Goal: Browse casually: Explore the website without a specific task or goal

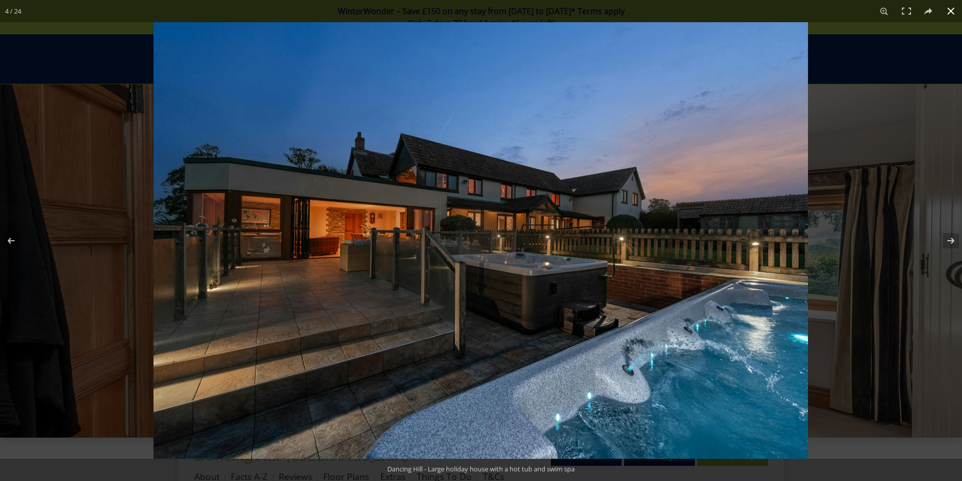
scroll to position [274, 0]
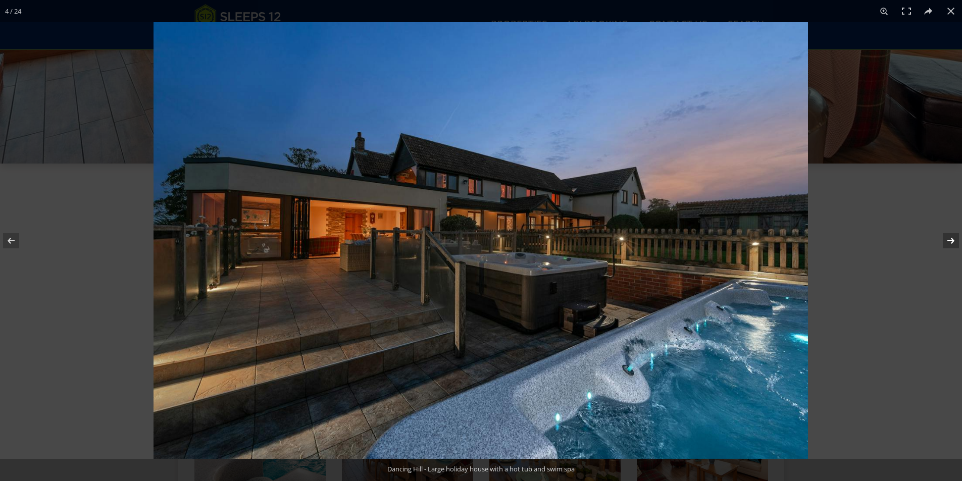
click at [950, 238] on button at bounding box center [944, 241] width 35 height 51
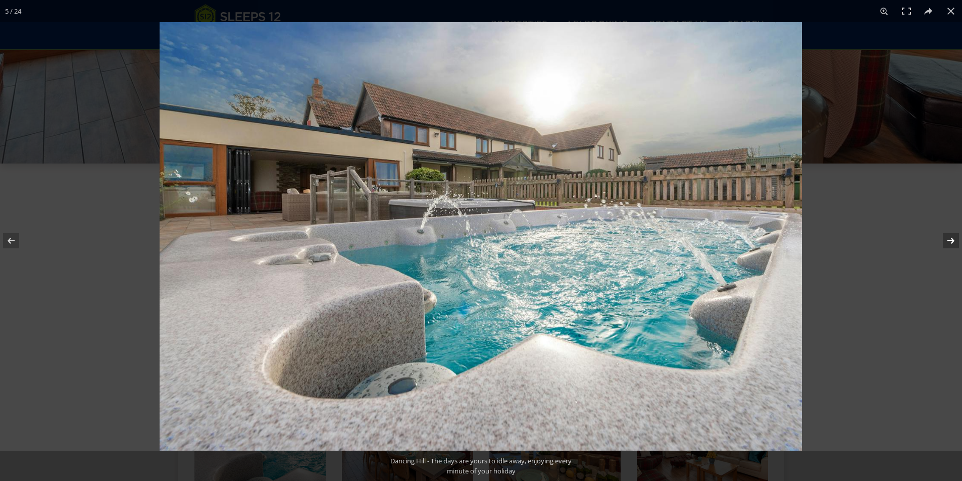
click at [950, 238] on button at bounding box center [944, 241] width 35 height 51
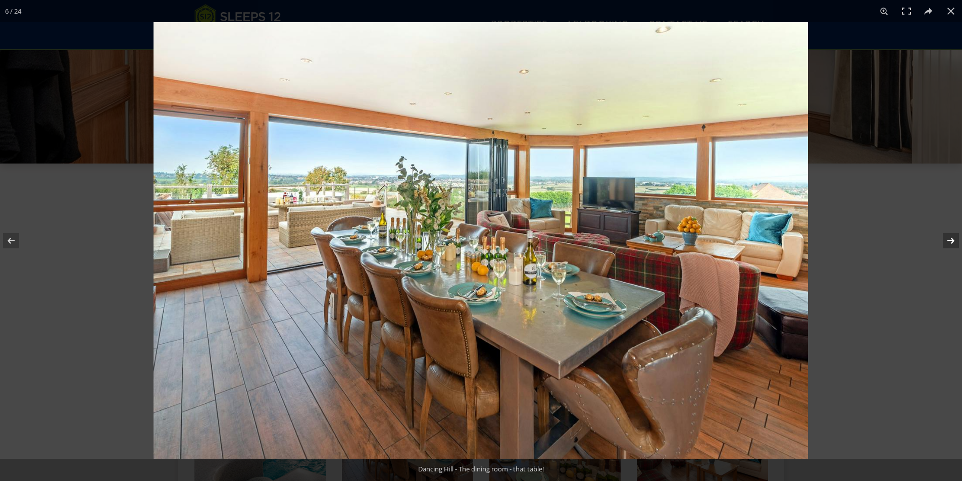
click at [950, 238] on button at bounding box center [944, 241] width 35 height 51
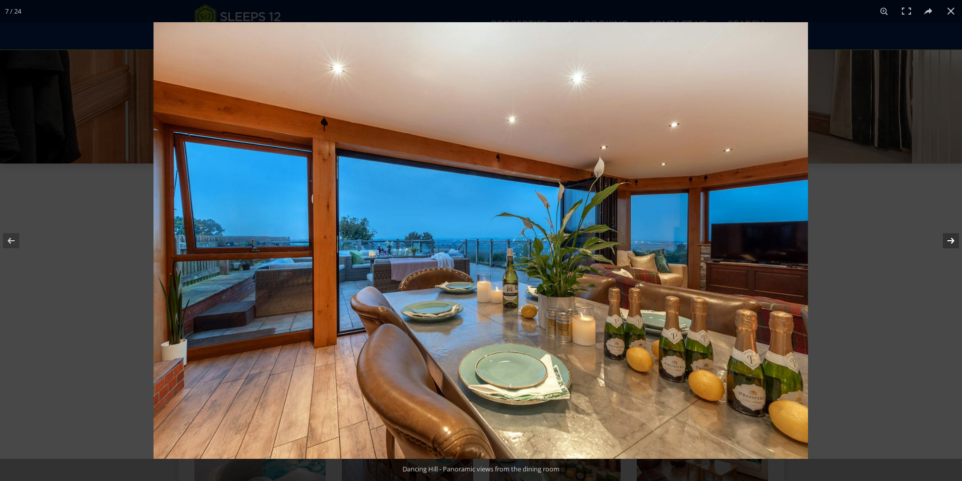
click at [950, 238] on button at bounding box center [944, 241] width 35 height 51
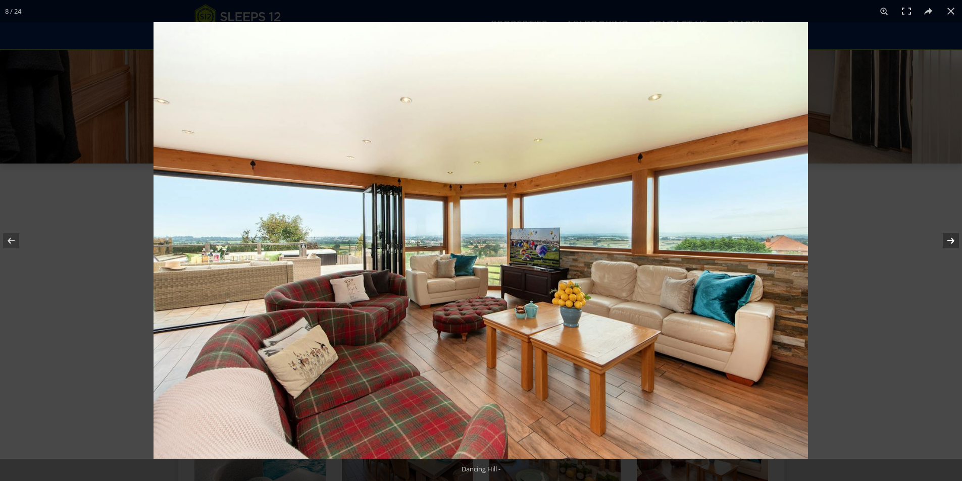
click at [950, 238] on button at bounding box center [944, 241] width 35 height 51
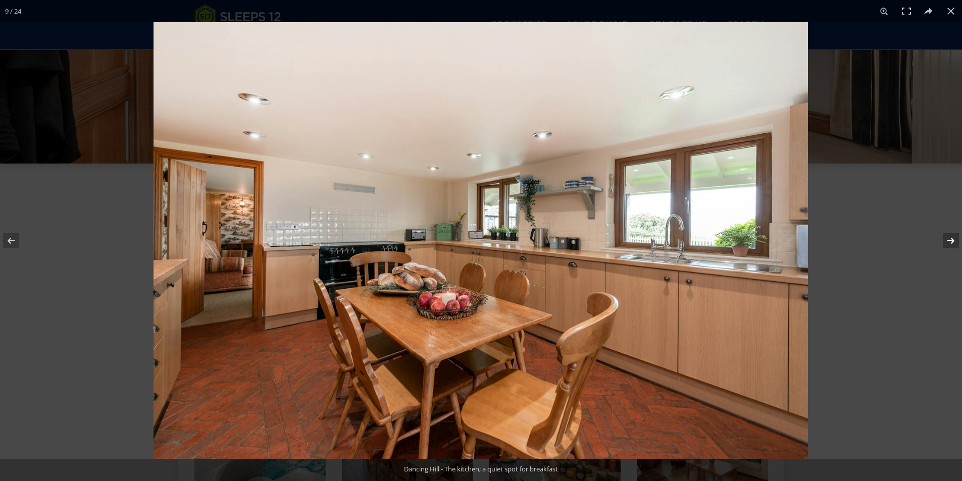
click at [950, 238] on button at bounding box center [944, 241] width 35 height 51
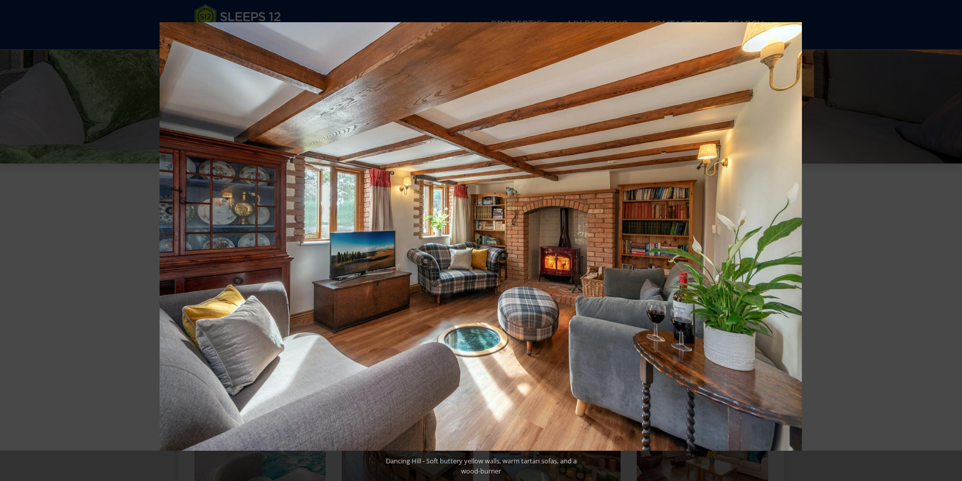
click at [950, 238] on button at bounding box center [944, 241] width 35 height 51
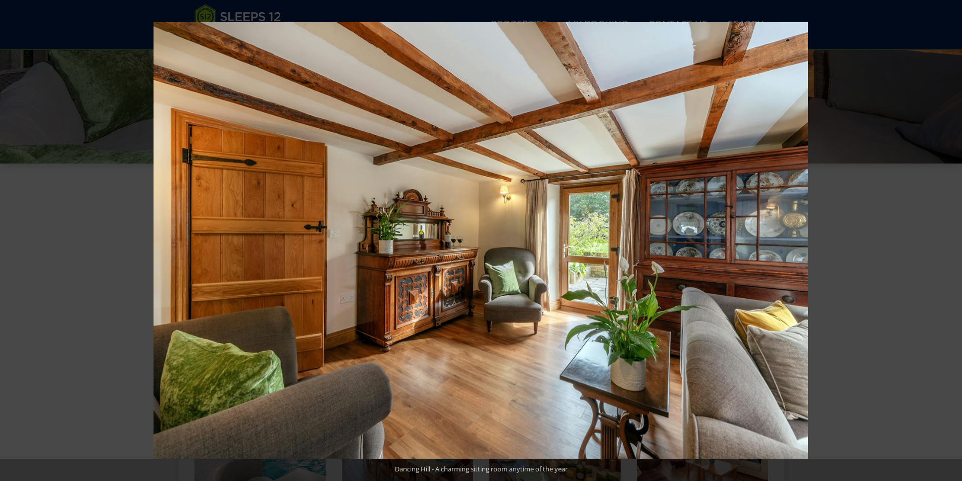
click at [950, 238] on button at bounding box center [944, 241] width 35 height 51
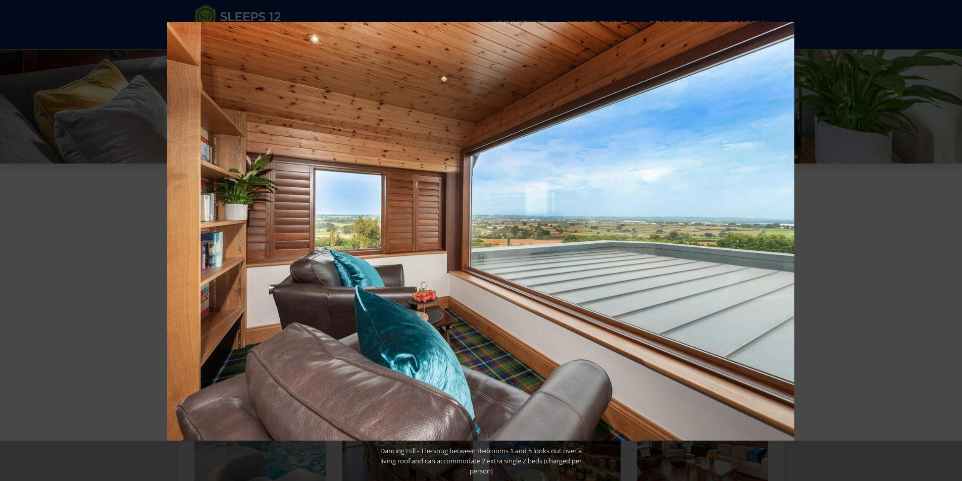
click at [950, 238] on button at bounding box center [944, 241] width 35 height 51
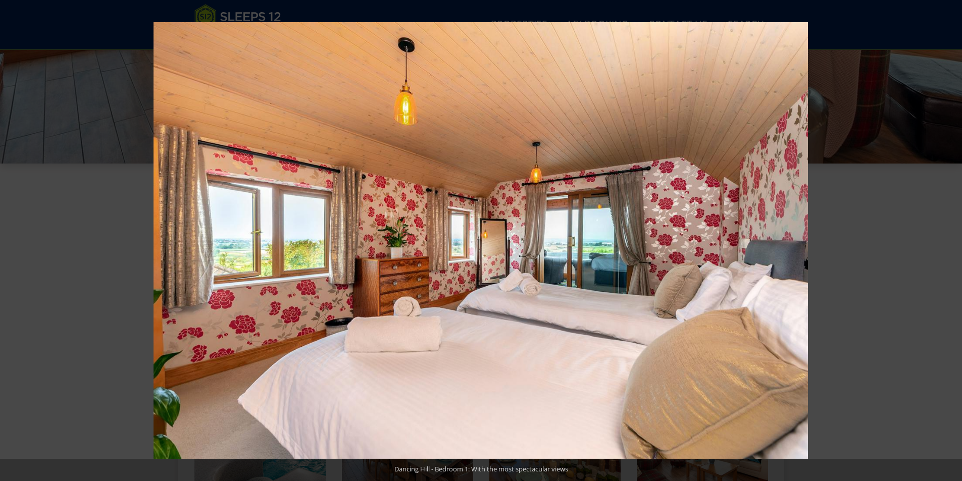
click at [950, 238] on button at bounding box center [944, 241] width 35 height 51
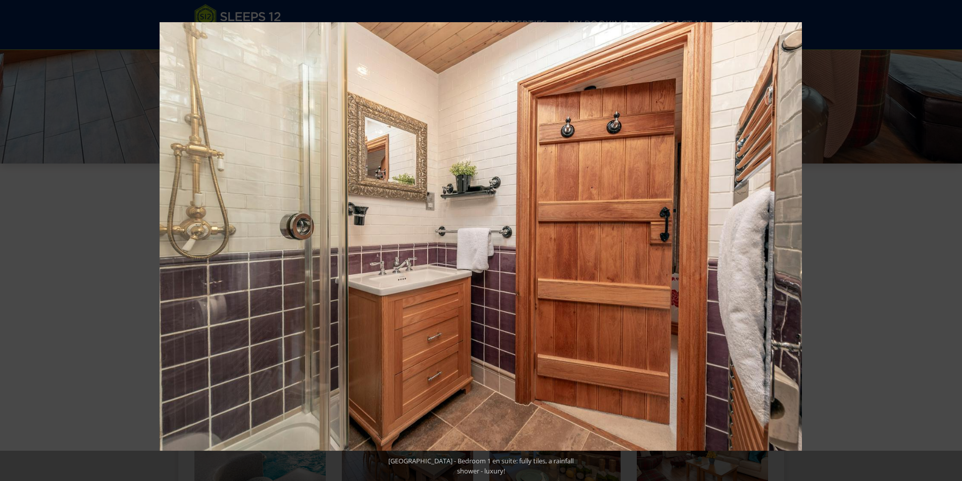
click at [950, 238] on button at bounding box center [944, 241] width 35 height 51
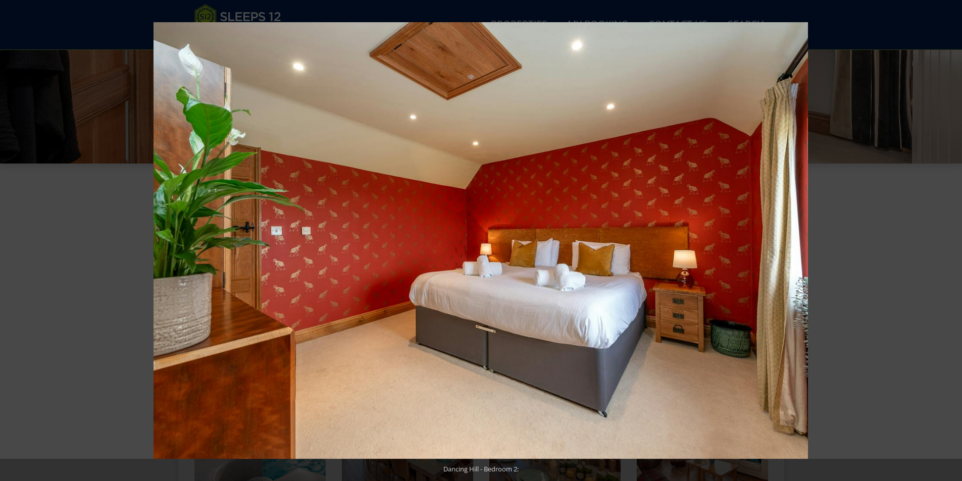
click at [950, 238] on button at bounding box center [944, 241] width 35 height 51
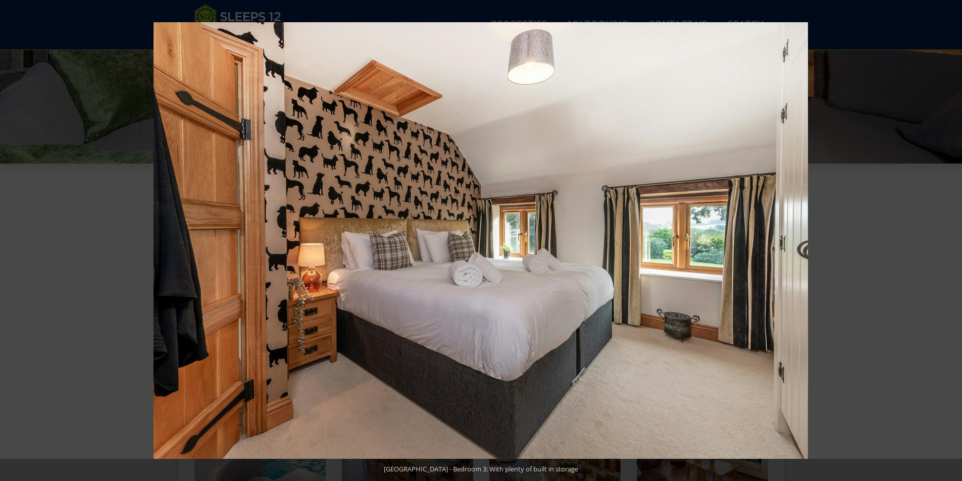
click at [950, 238] on button at bounding box center [944, 241] width 35 height 51
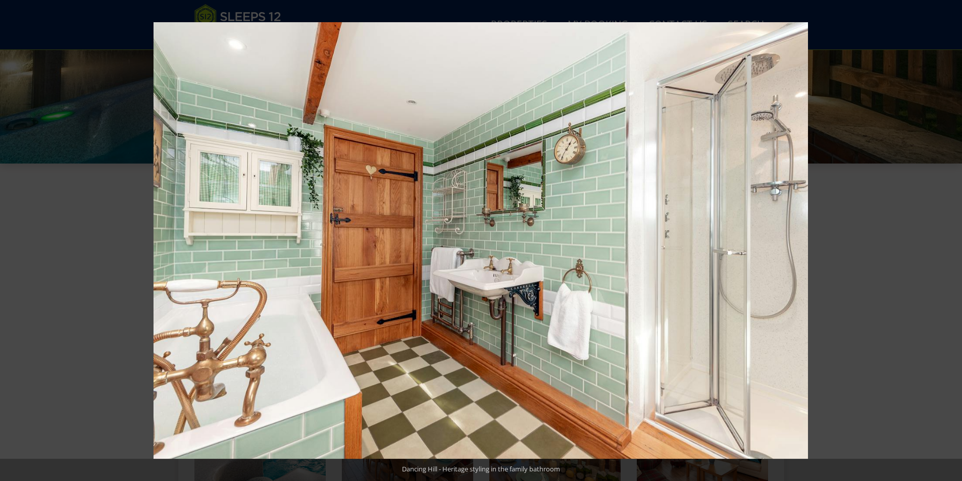
click at [950, 238] on button at bounding box center [944, 241] width 35 height 51
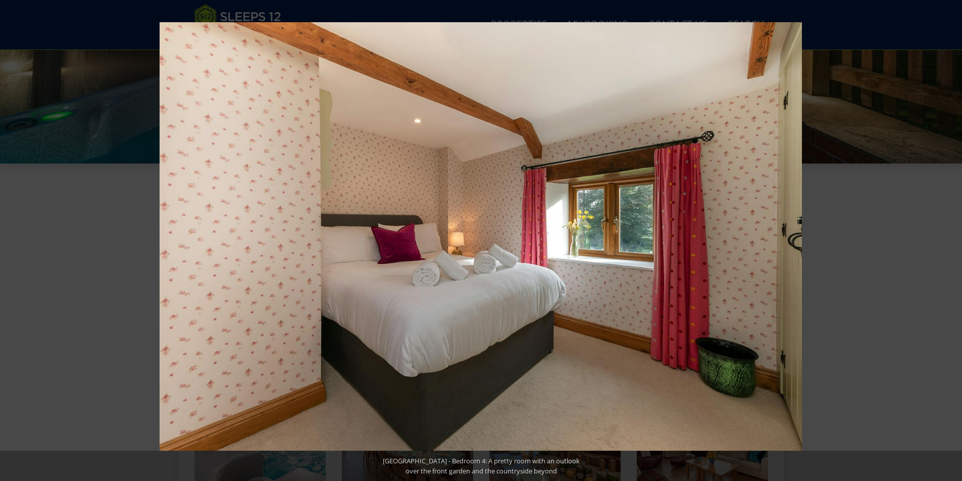
click at [950, 238] on button at bounding box center [944, 241] width 35 height 51
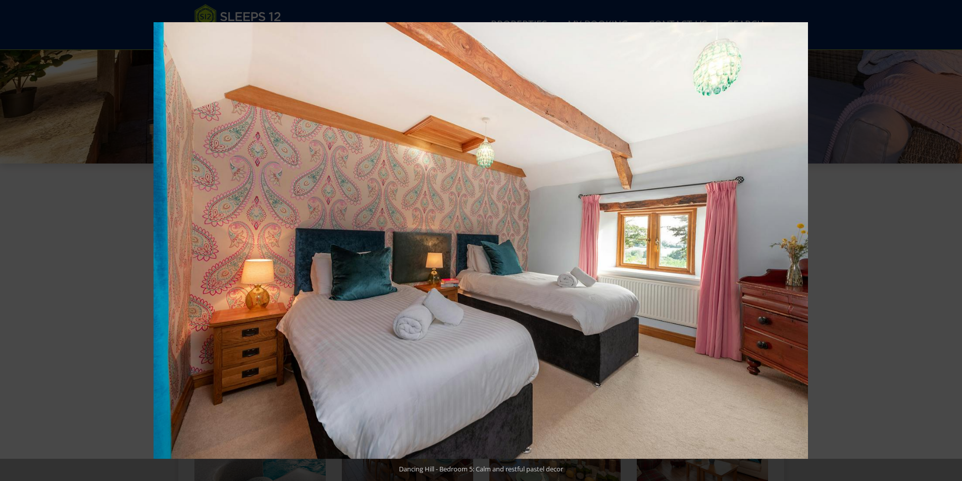
click at [950, 238] on button at bounding box center [944, 241] width 35 height 51
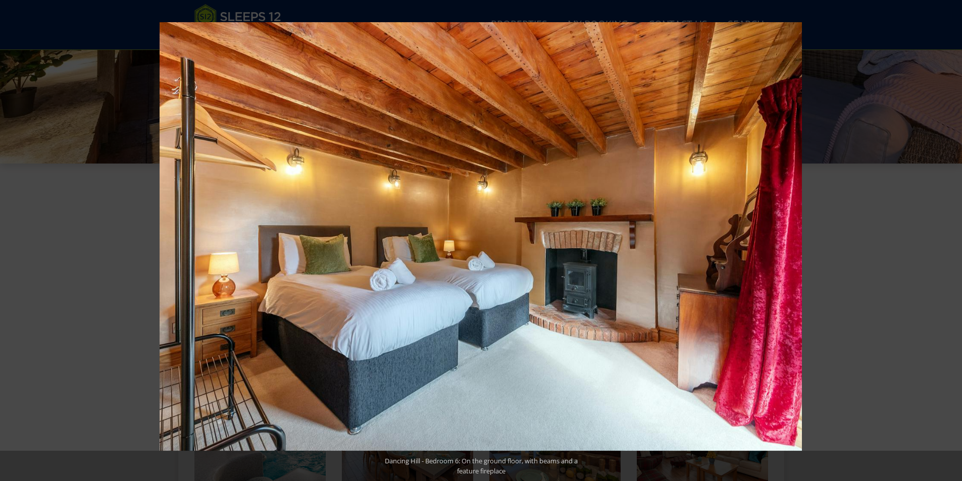
click at [950, 238] on button at bounding box center [944, 241] width 35 height 51
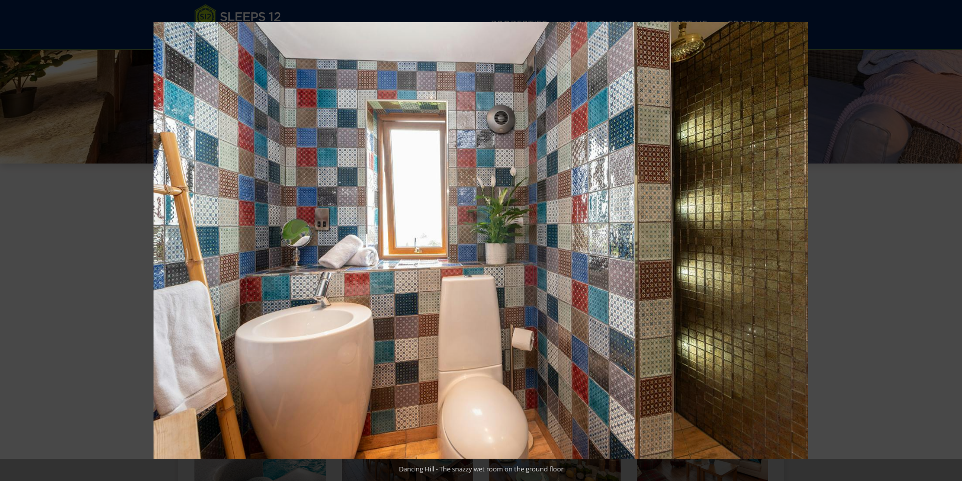
click at [950, 238] on button at bounding box center [944, 241] width 35 height 51
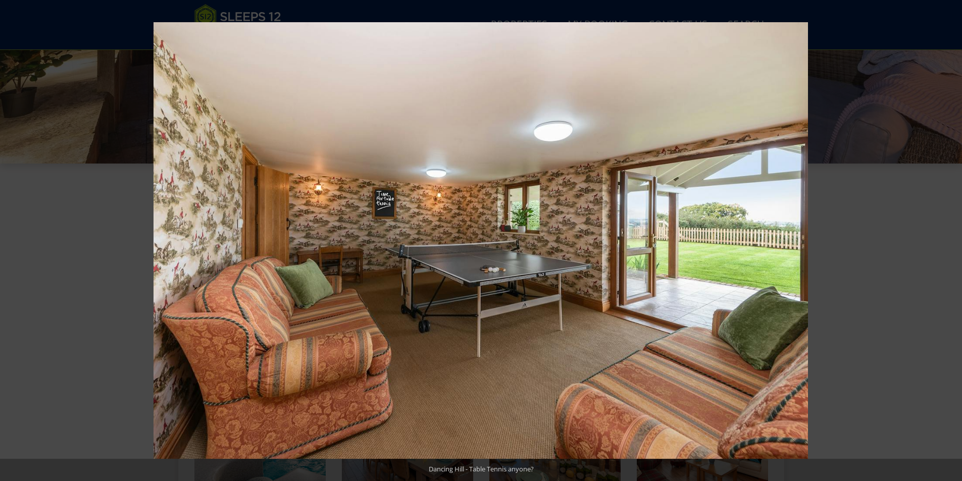
click at [950, 238] on button at bounding box center [944, 241] width 35 height 51
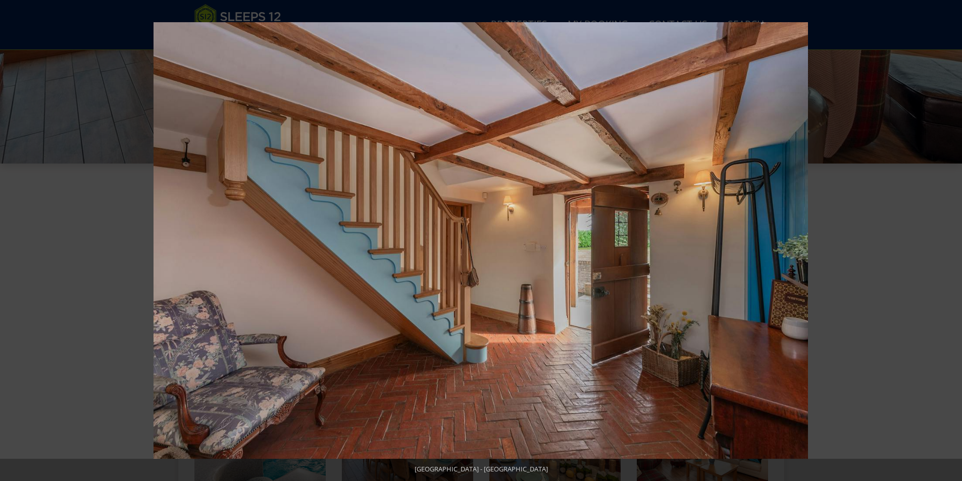
click at [950, 238] on button at bounding box center [944, 241] width 35 height 51
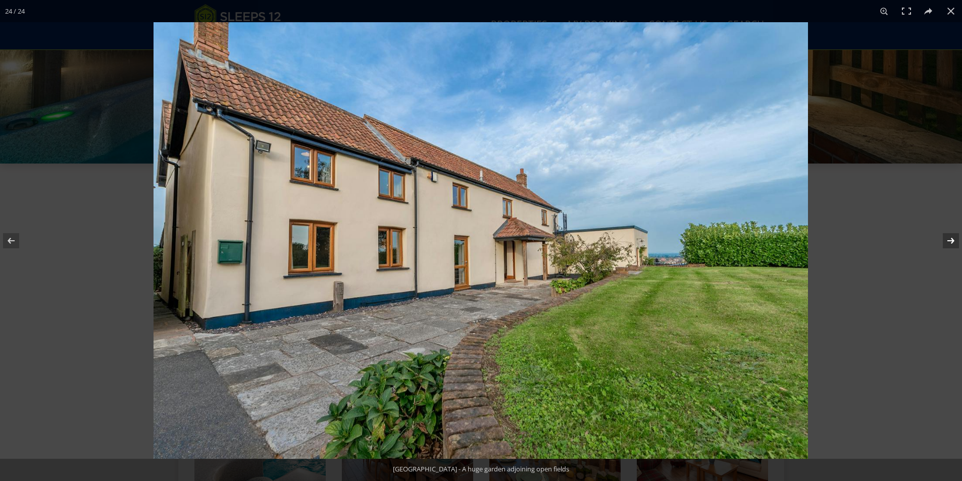
click at [955, 238] on button at bounding box center [944, 241] width 35 height 51
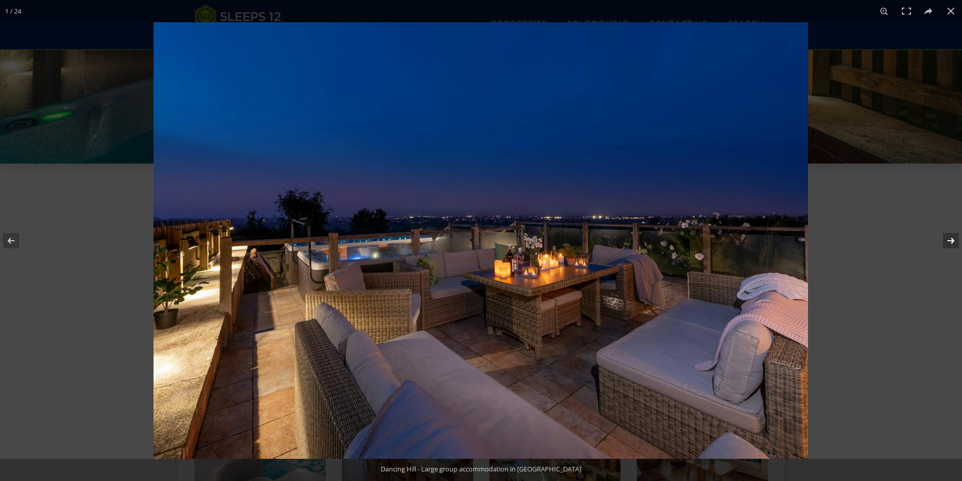
click at [955, 238] on button at bounding box center [944, 241] width 35 height 51
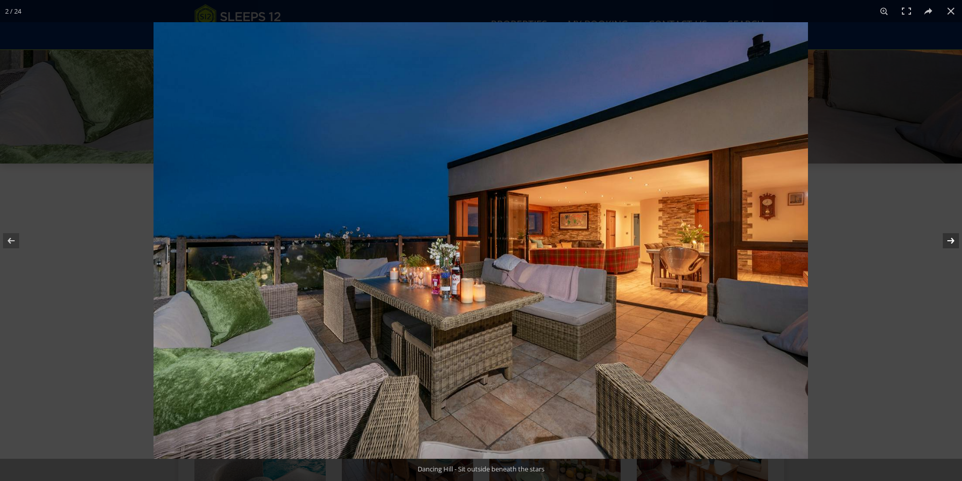
click at [948, 243] on button at bounding box center [944, 241] width 35 height 51
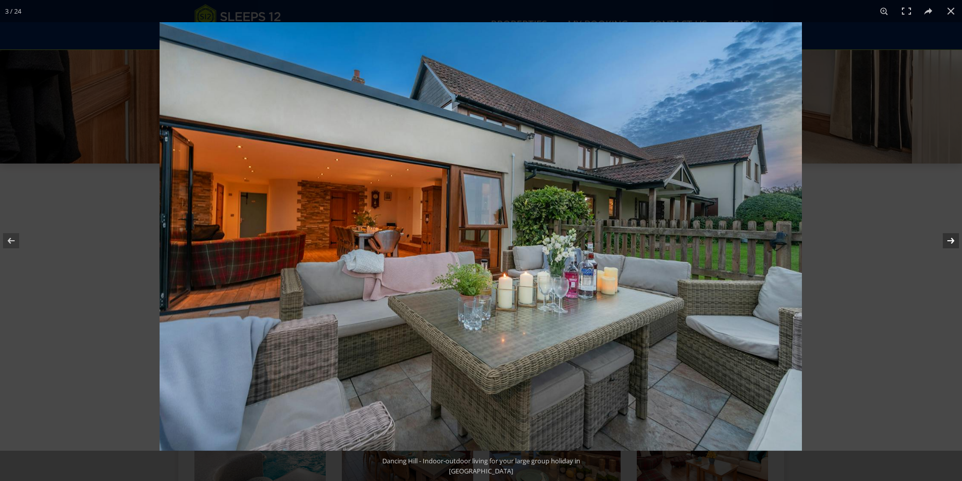
click at [949, 239] on button at bounding box center [944, 241] width 35 height 51
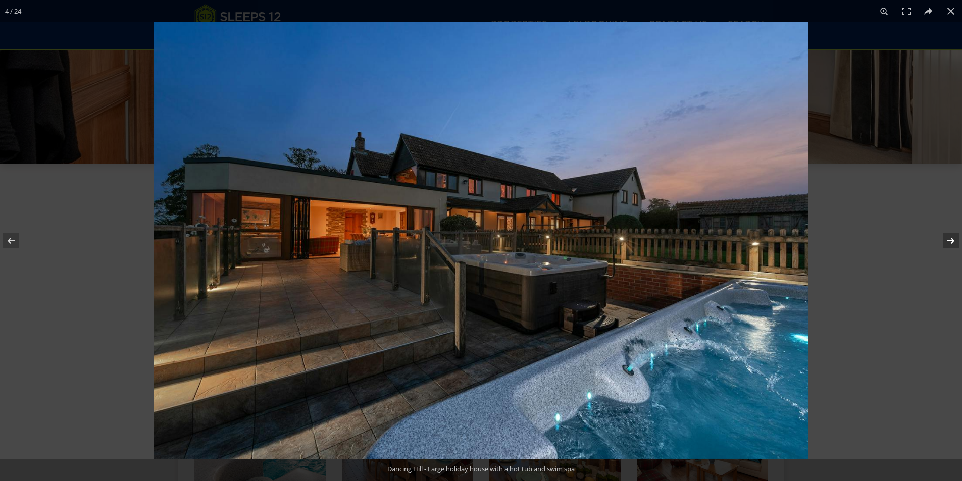
click at [949, 239] on button at bounding box center [944, 241] width 35 height 51
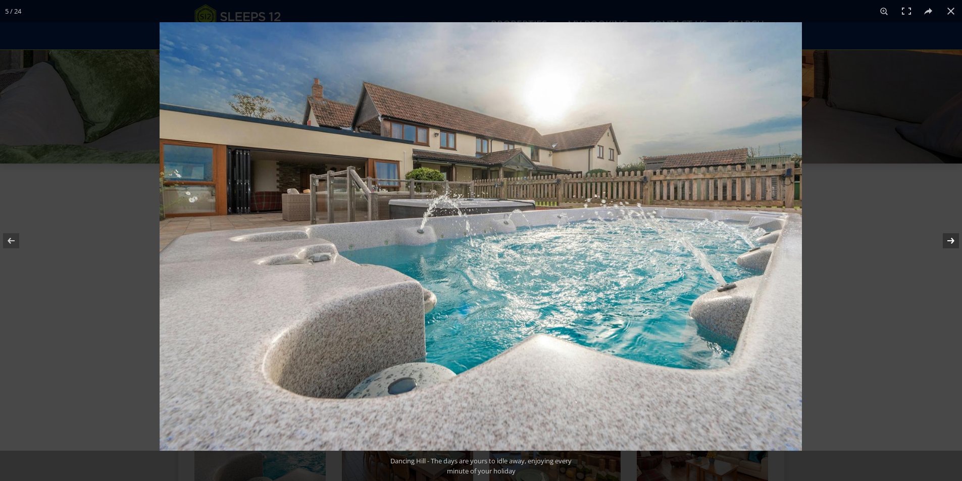
click at [949, 239] on button at bounding box center [944, 241] width 35 height 51
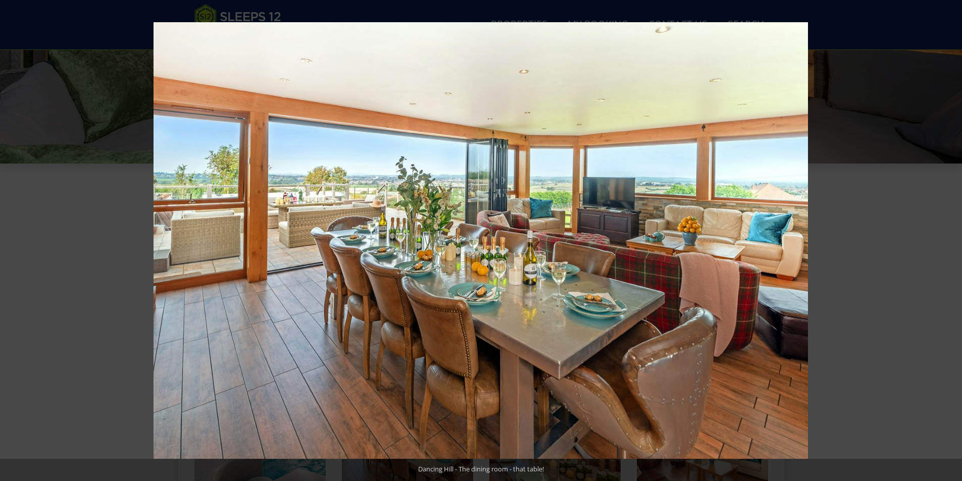
click at [949, 239] on button at bounding box center [944, 241] width 35 height 51
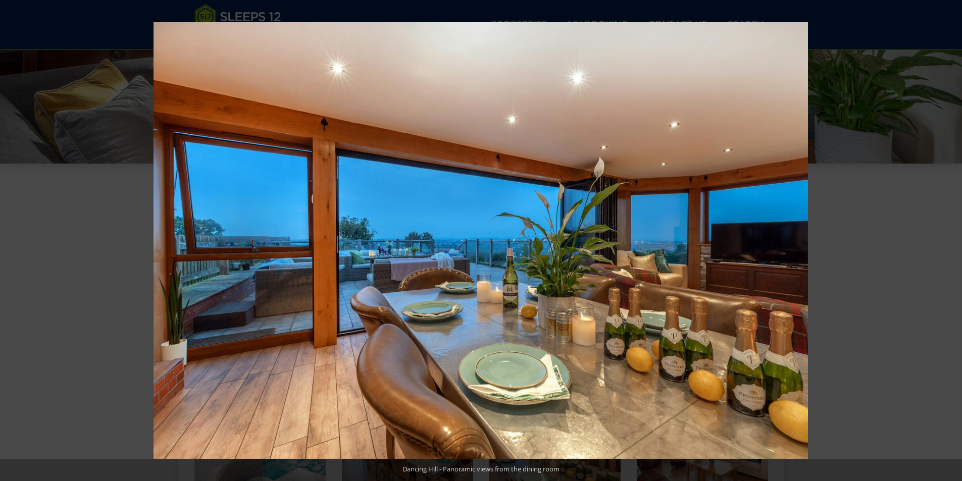
click at [949, 239] on button at bounding box center [944, 241] width 35 height 51
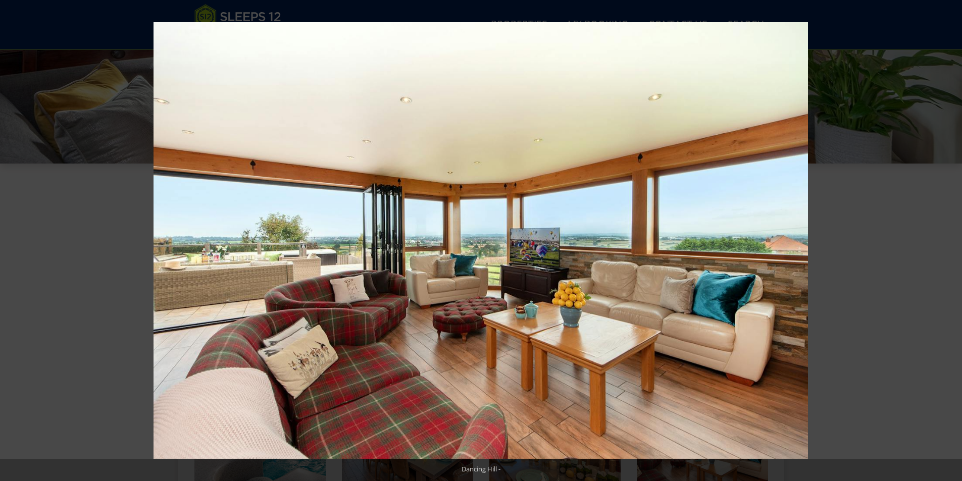
click at [949, 239] on button at bounding box center [944, 241] width 35 height 51
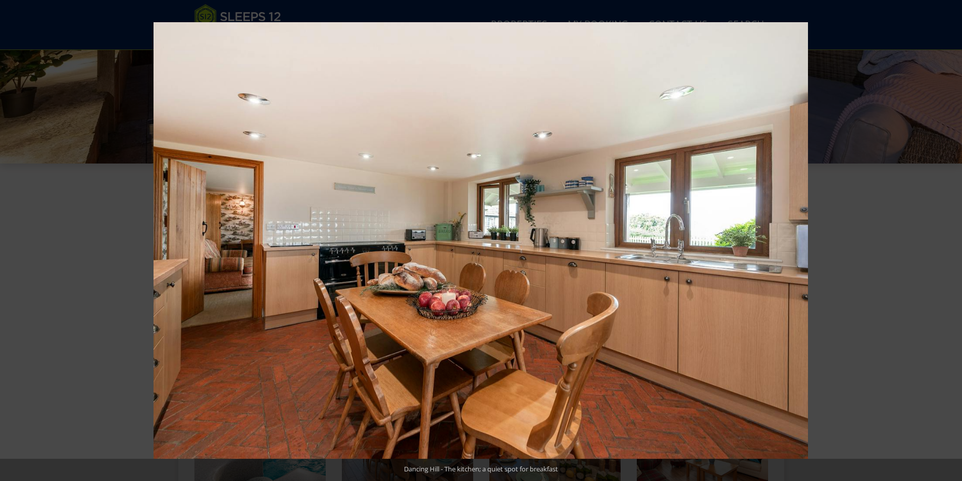
click at [949, 239] on button at bounding box center [944, 241] width 35 height 51
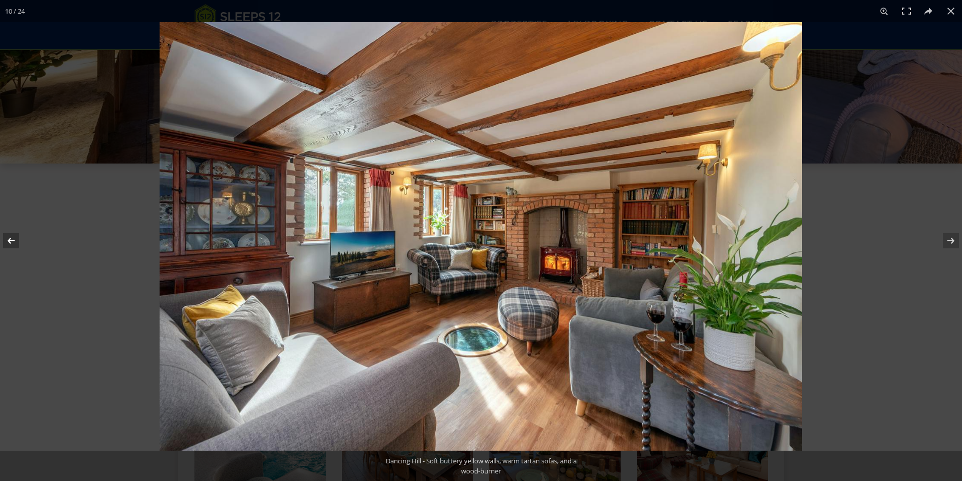
click at [13, 246] on button at bounding box center [17, 241] width 35 height 51
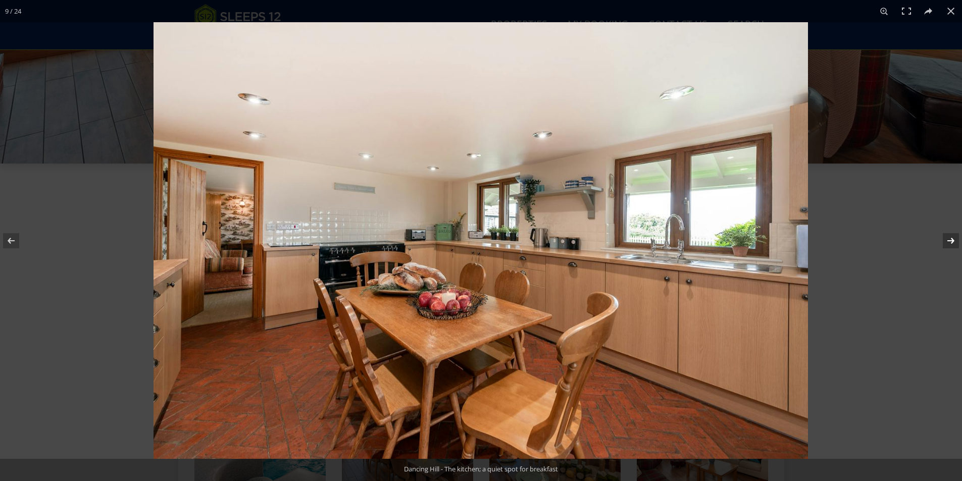
click at [952, 237] on button at bounding box center [944, 241] width 35 height 51
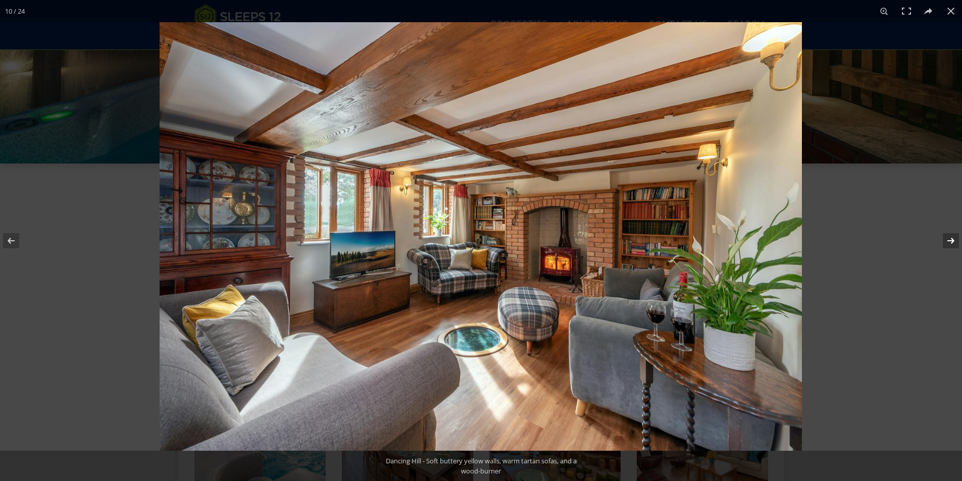
click at [948, 239] on button at bounding box center [944, 241] width 35 height 51
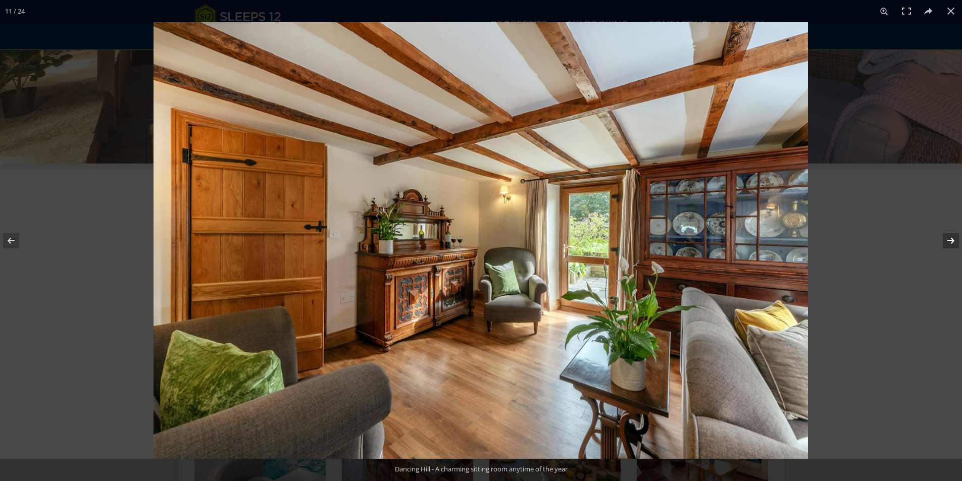
click at [950, 241] on button at bounding box center [944, 241] width 35 height 51
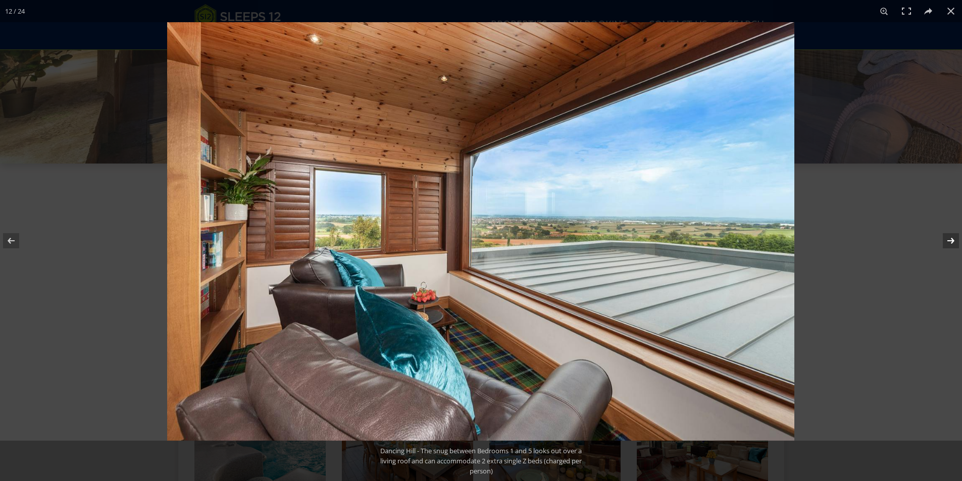
click at [949, 245] on button at bounding box center [944, 241] width 35 height 51
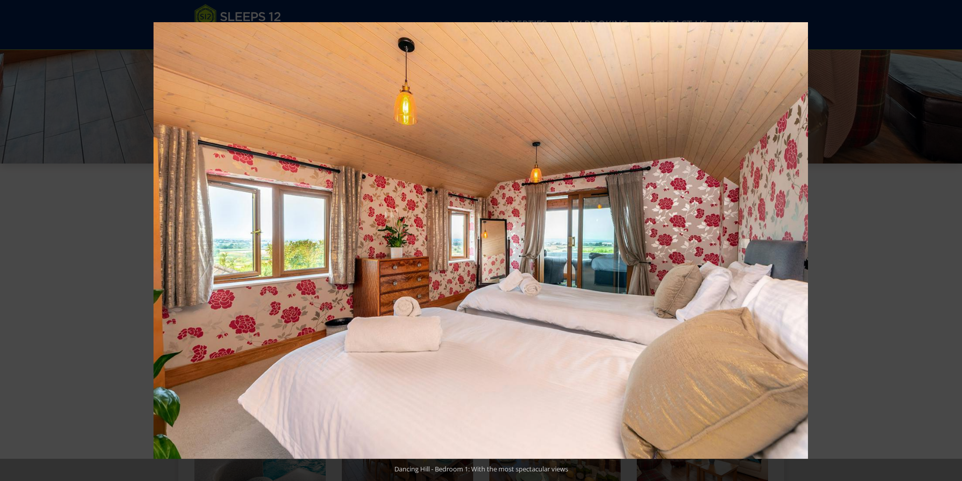
click at [950, 244] on button at bounding box center [944, 241] width 35 height 51
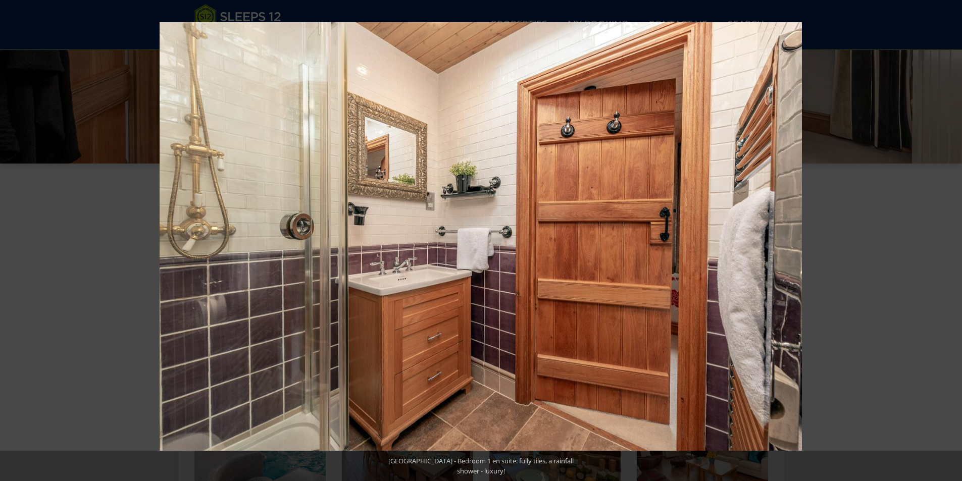
click at [951, 244] on button at bounding box center [944, 241] width 35 height 51
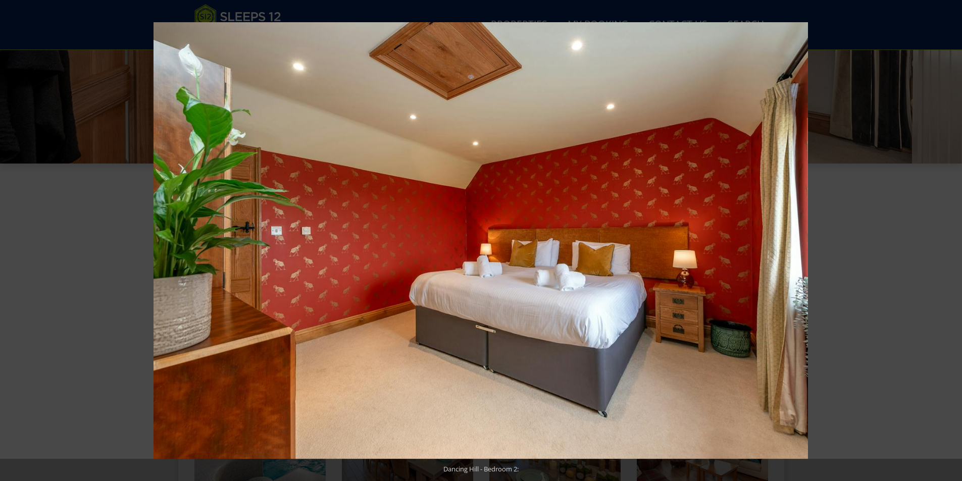
click at [951, 244] on button at bounding box center [944, 241] width 35 height 51
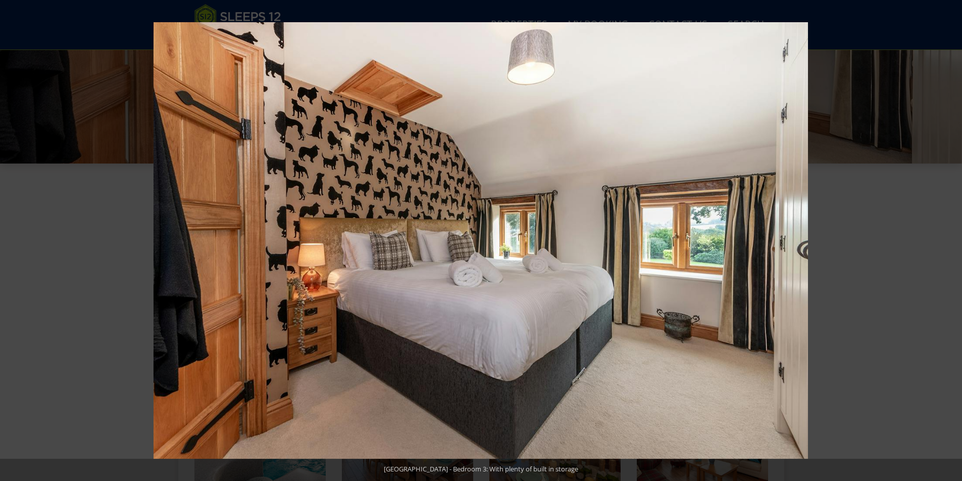
click at [951, 244] on button at bounding box center [944, 241] width 35 height 51
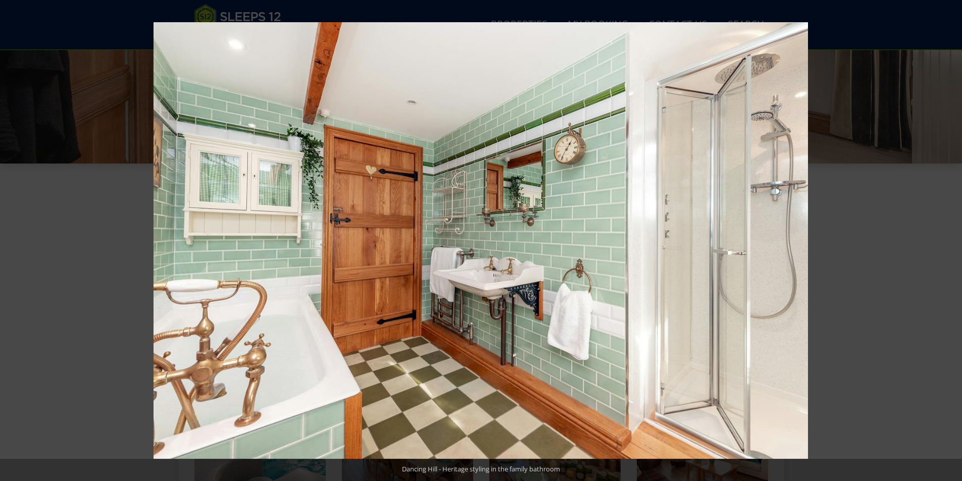
click at [951, 244] on button at bounding box center [944, 241] width 35 height 51
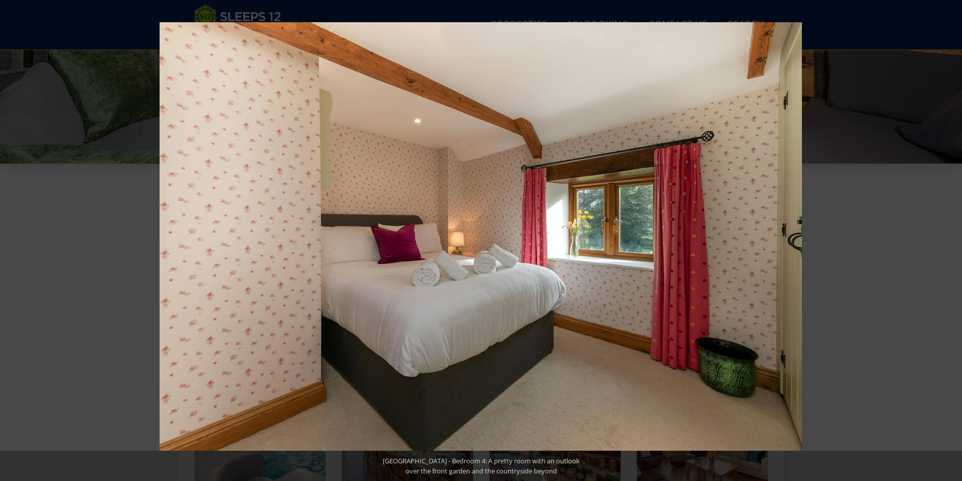
click at [951, 244] on button at bounding box center [944, 241] width 35 height 51
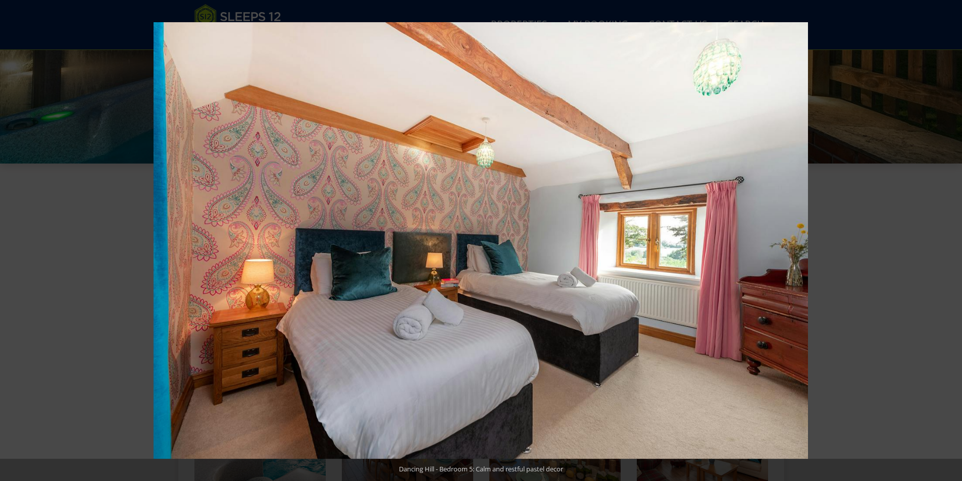
click at [951, 244] on button at bounding box center [944, 241] width 35 height 51
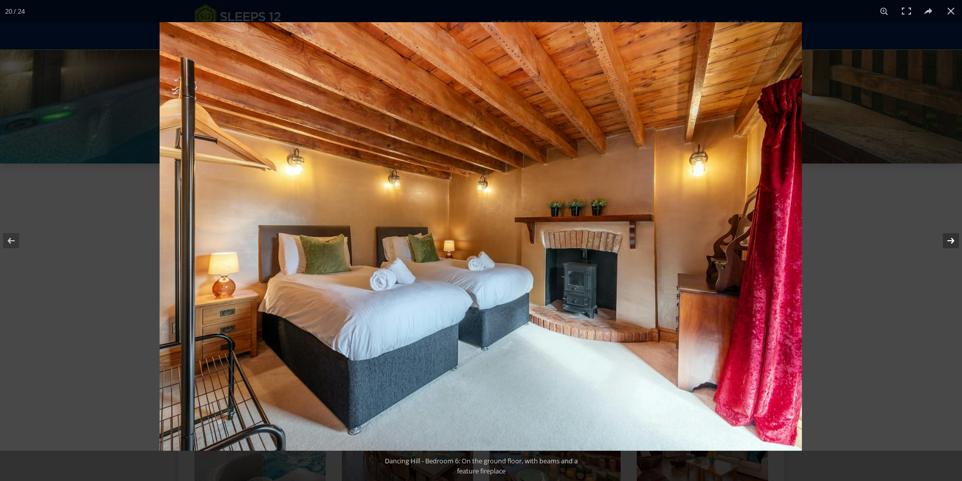
click at [954, 244] on button at bounding box center [944, 241] width 35 height 51
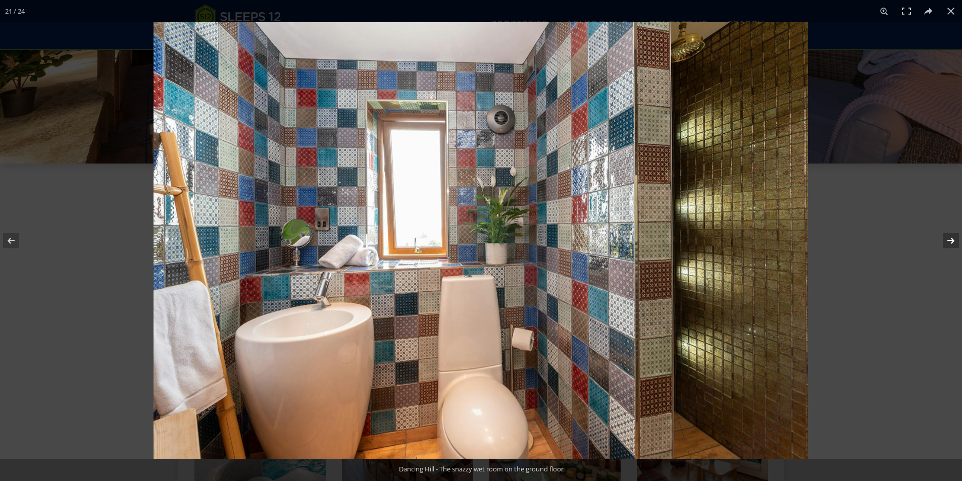
click at [954, 244] on button at bounding box center [944, 241] width 35 height 51
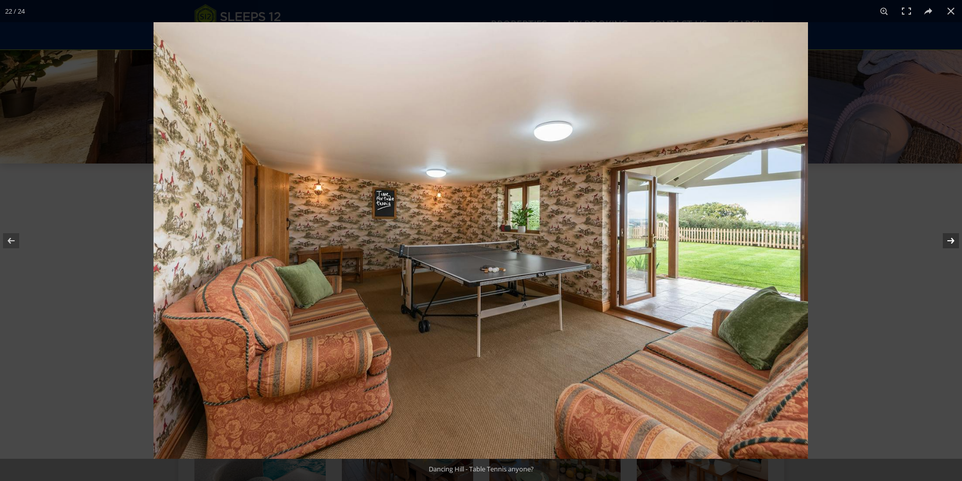
click at [954, 244] on button at bounding box center [944, 241] width 35 height 51
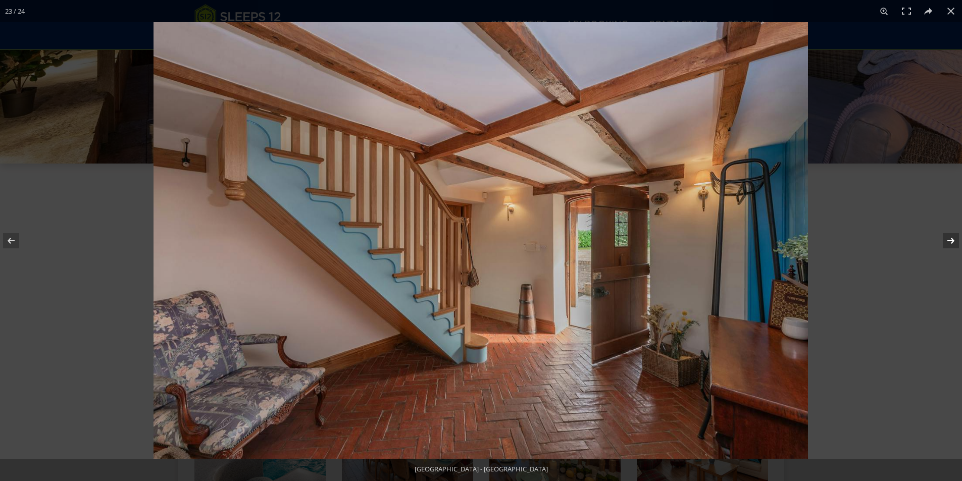
click at [954, 244] on button at bounding box center [944, 241] width 35 height 51
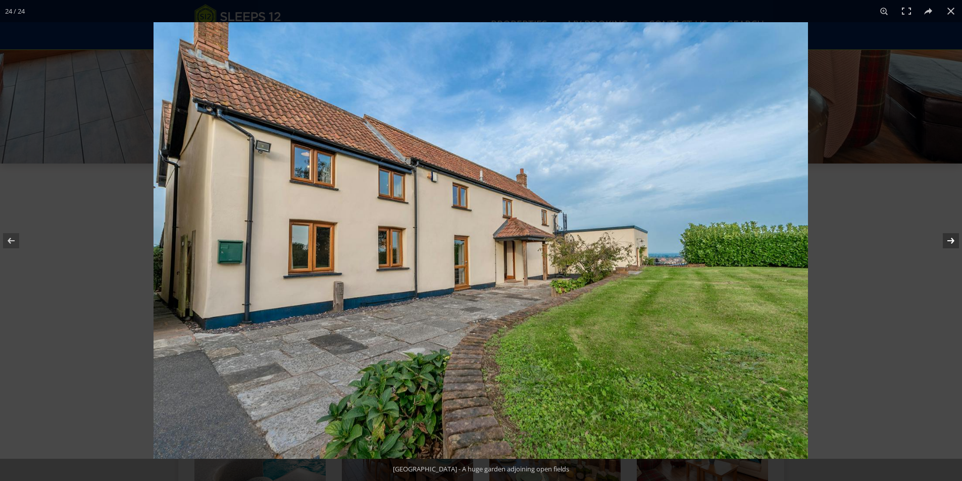
click at [954, 241] on button at bounding box center [944, 241] width 35 height 51
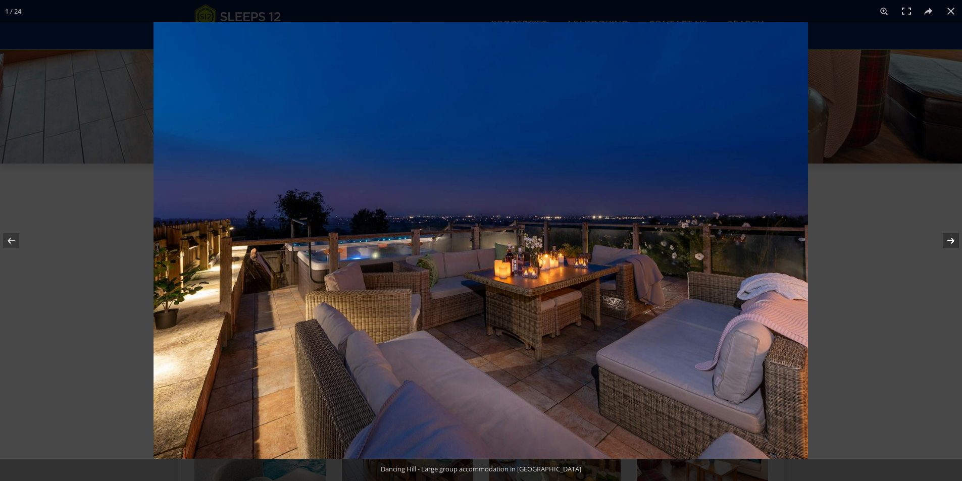
click at [954, 241] on button at bounding box center [944, 241] width 35 height 51
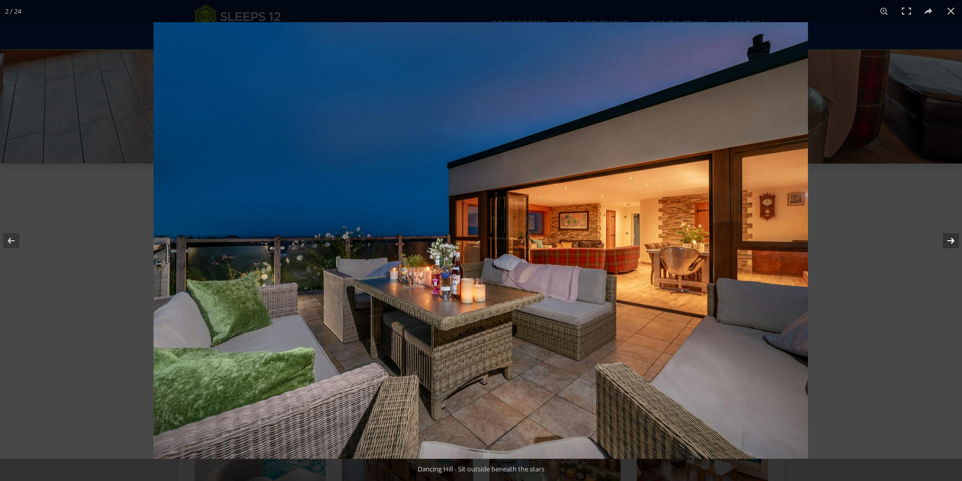
click at [955, 240] on button at bounding box center [944, 241] width 35 height 51
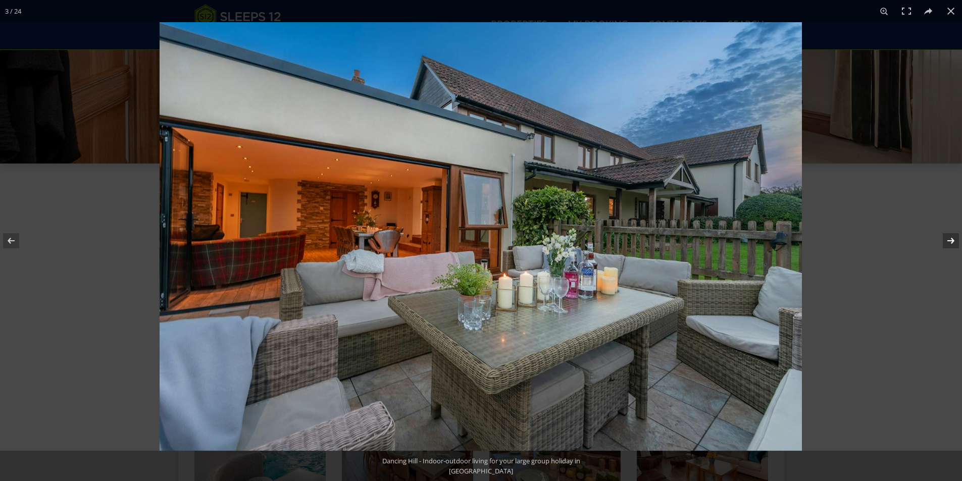
click at [955, 240] on button at bounding box center [944, 241] width 35 height 51
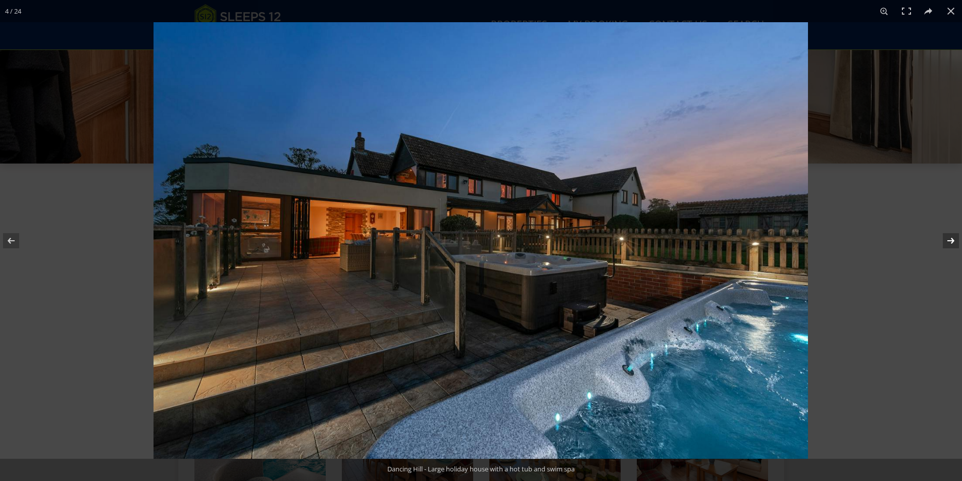
click at [953, 242] on button at bounding box center [944, 241] width 35 height 51
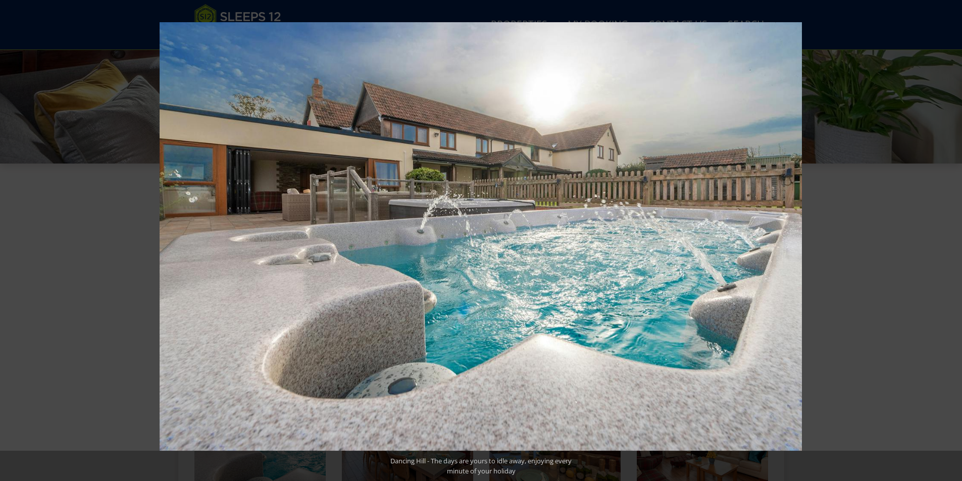
click at [949, 242] on button at bounding box center [944, 241] width 35 height 51
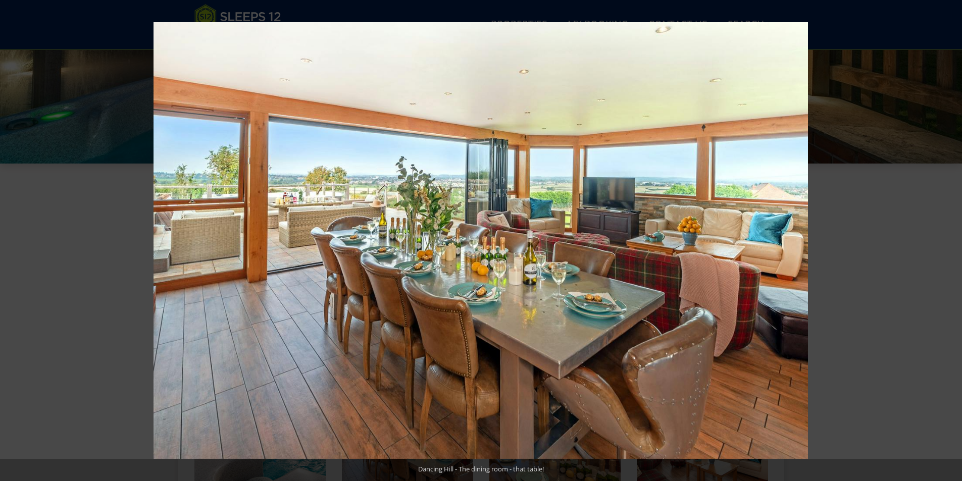
click at [949, 242] on button at bounding box center [944, 241] width 35 height 51
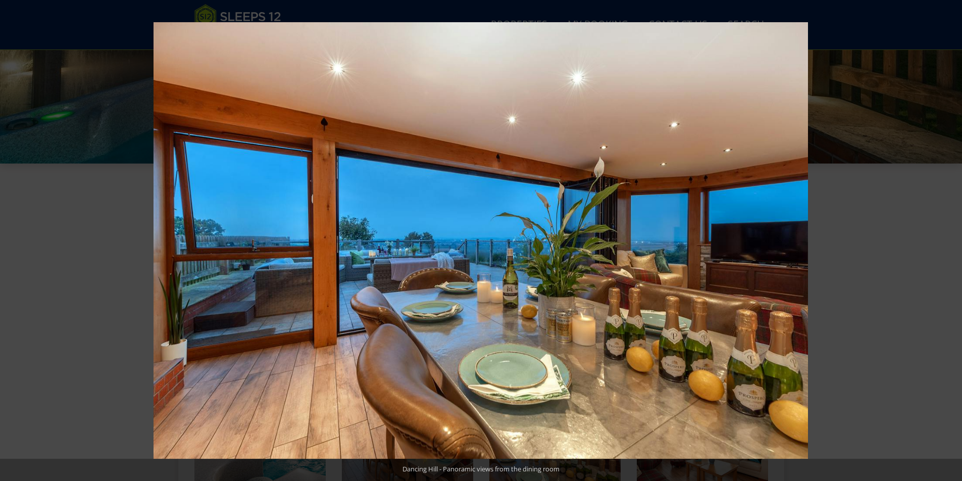
click at [949, 242] on button at bounding box center [944, 241] width 35 height 51
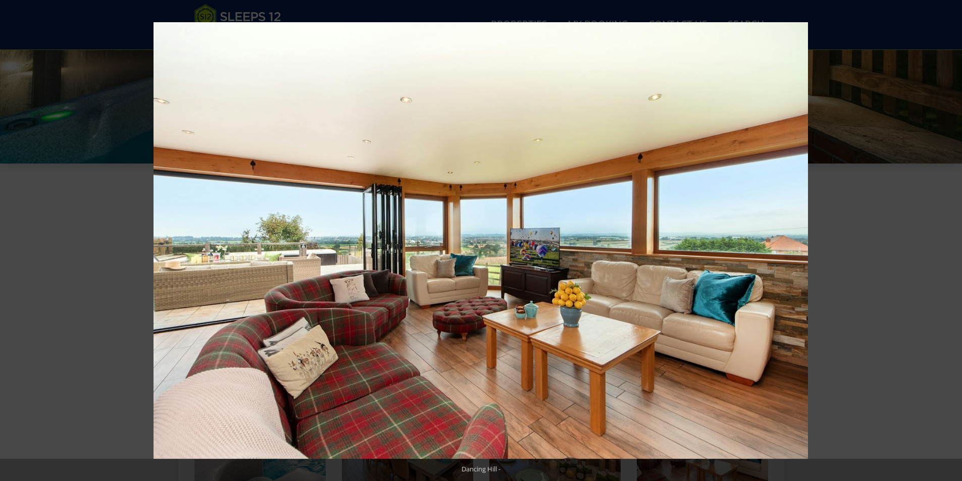
click at [949, 242] on button at bounding box center [944, 241] width 35 height 51
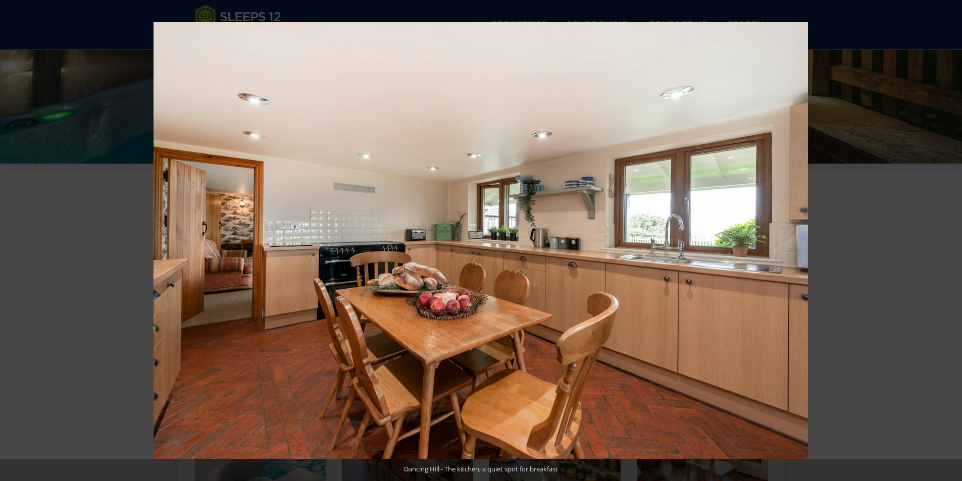
click at [949, 242] on button at bounding box center [944, 241] width 35 height 51
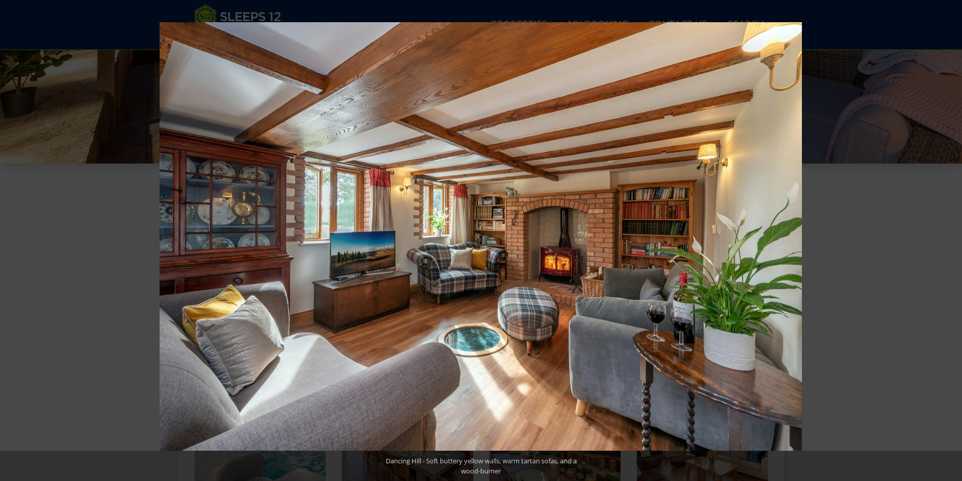
click at [949, 242] on button at bounding box center [944, 241] width 35 height 51
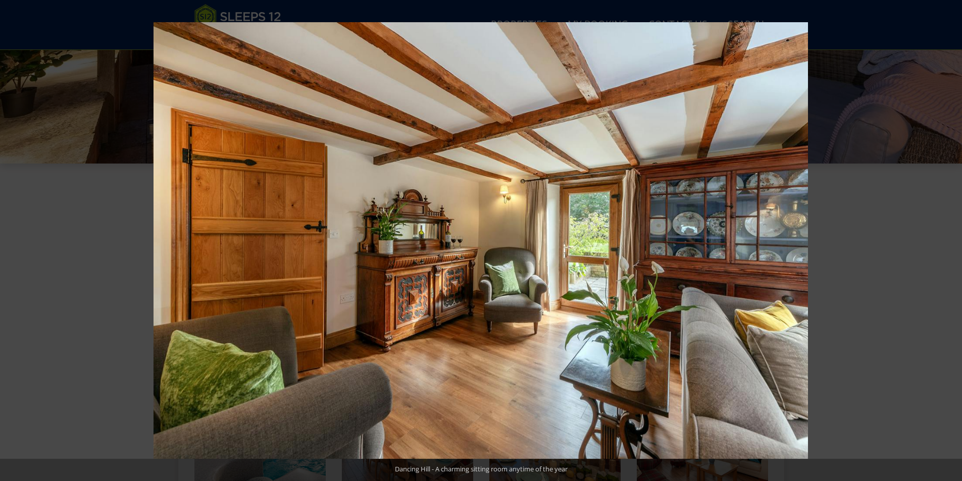
click at [949, 242] on button at bounding box center [944, 241] width 35 height 51
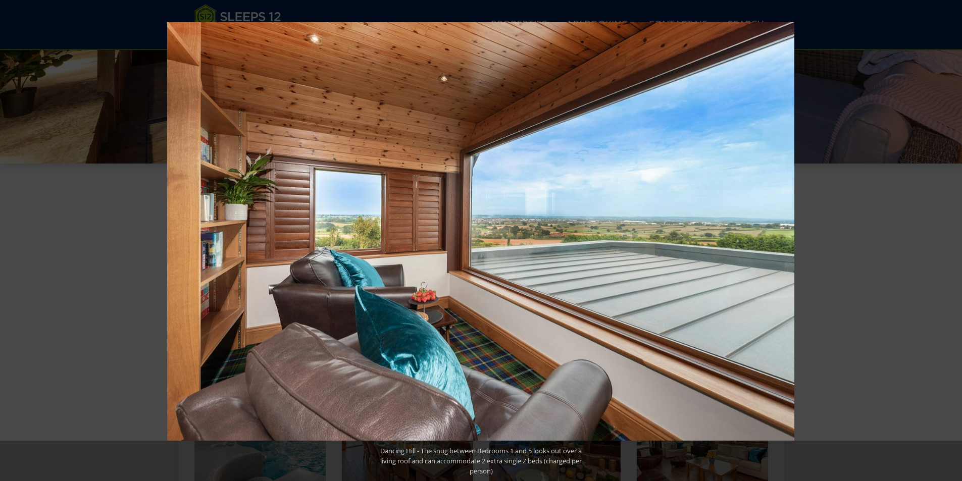
click at [949, 242] on button at bounding box center [944, 241] width 35 height 51
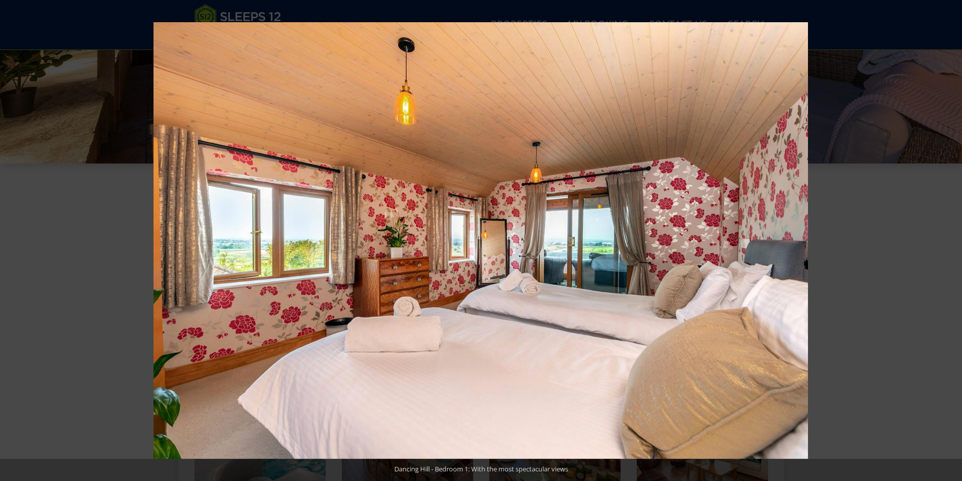
click at [949, 242] on button at bounding box center [944, 241] width 35 height 51
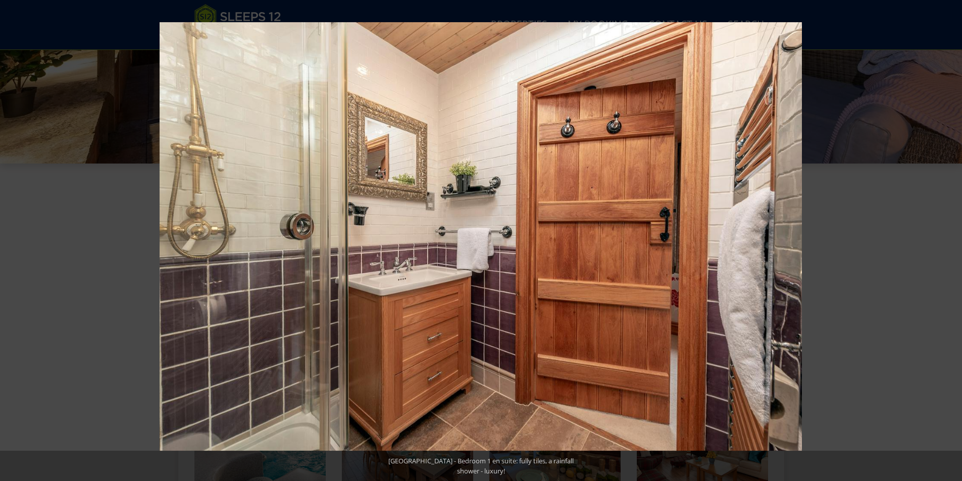
click at [949, 242] on button at bounding box center [944, 241] width 35 height 51
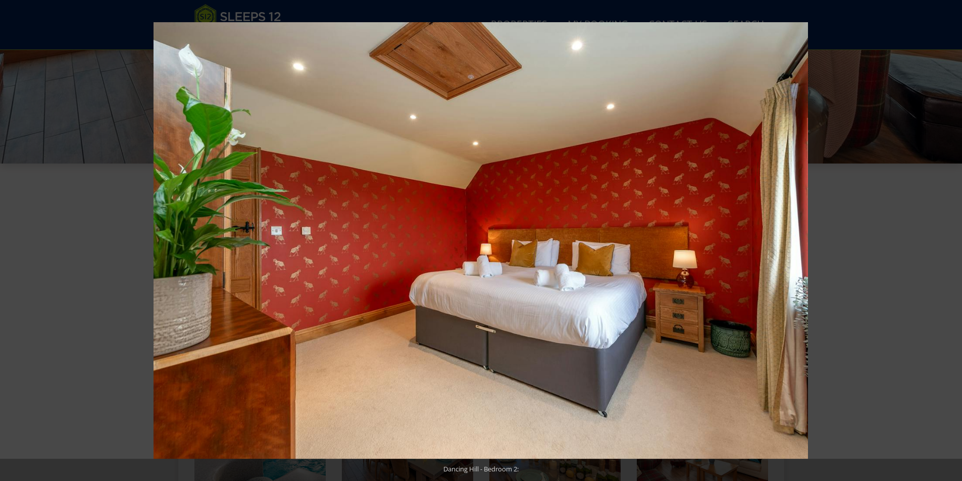
click at [949, 242] on button at bounding box center [944, 241] width 35 height 51
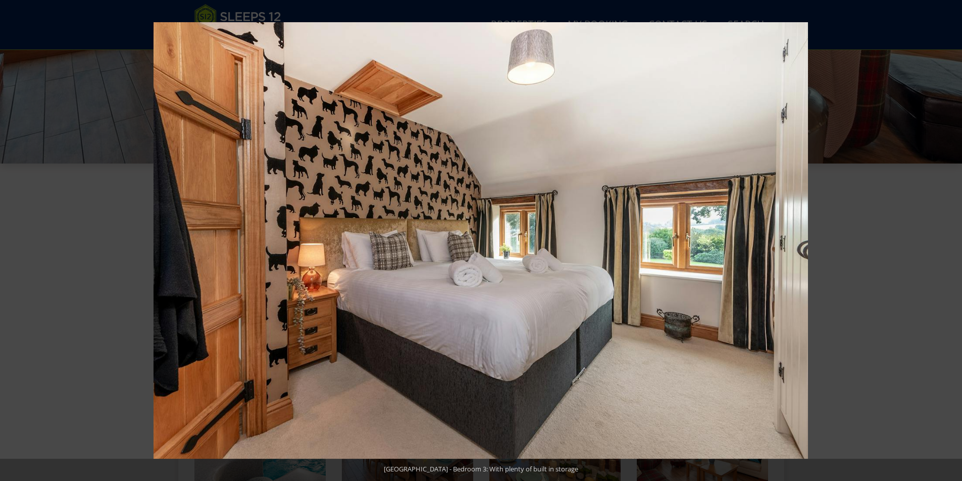
click at [949, 242] on button at bounding box center [944, 241] width 35 height 51
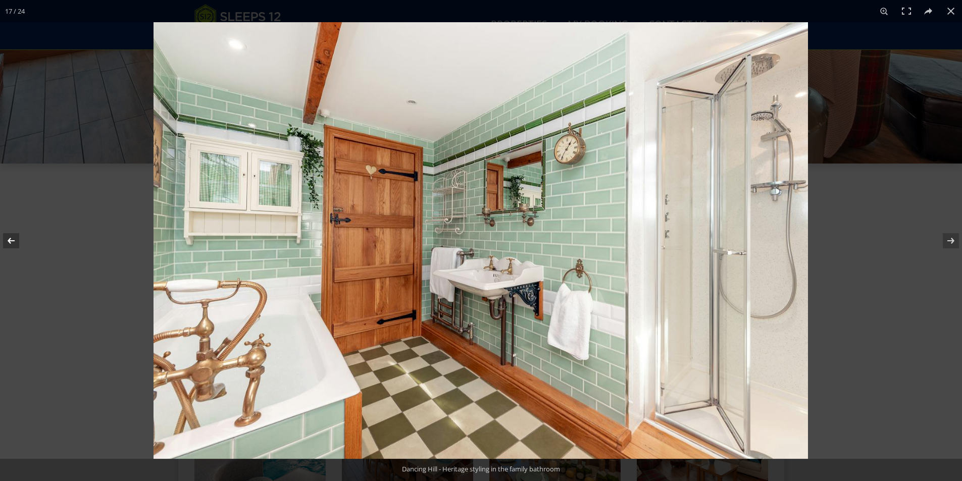
click at [10, 247] on button at bounding box center [17, 241] width 35 height 51
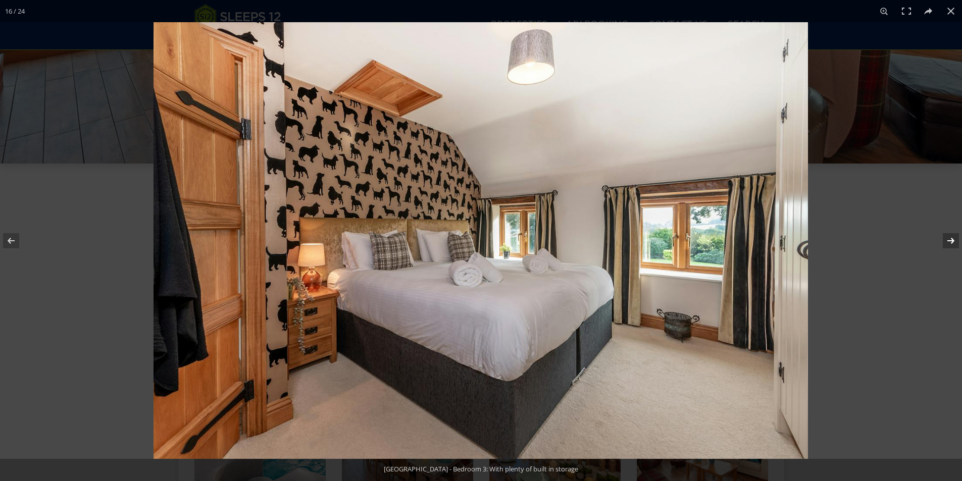
click at [945, 240] on button at bounding box center [944, 241] width 35 height 51
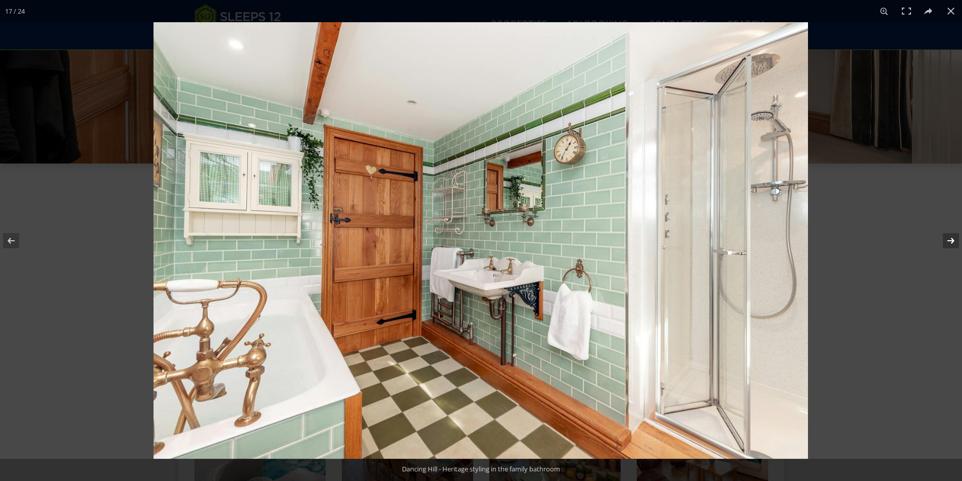
click at [946, 241] on button at bounding box center [944, 241] width 35 height 51
